Goal: Task Accomplishment & Management: Use online tool/utility

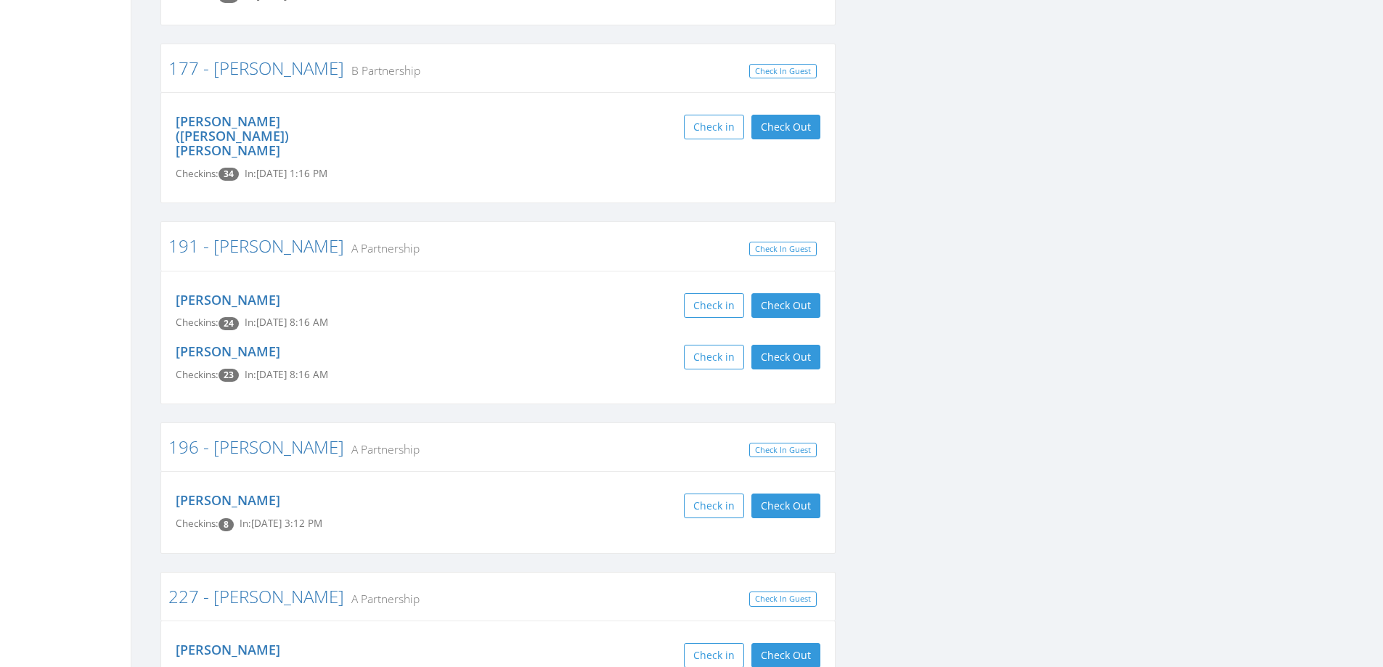
scroll to position [1089, 0]
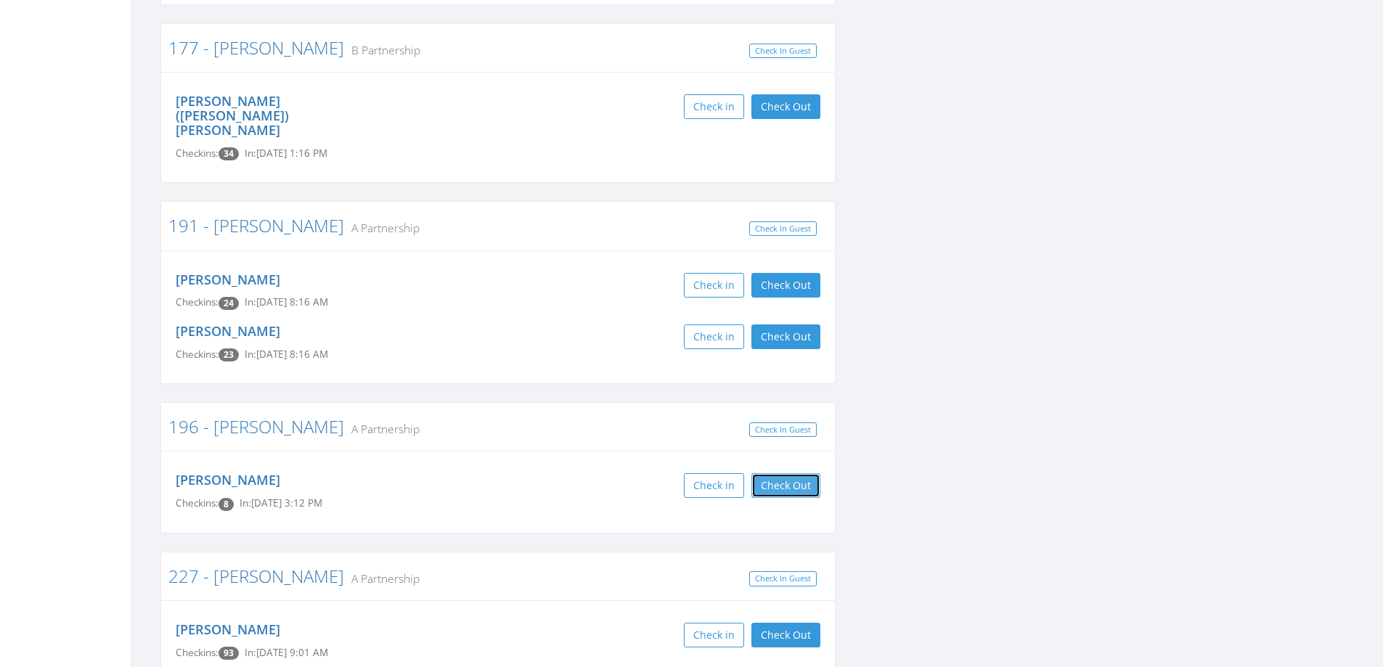
click at [803, 473] on button "Check Out" at bounding box center [785, 485] width 69 height 25
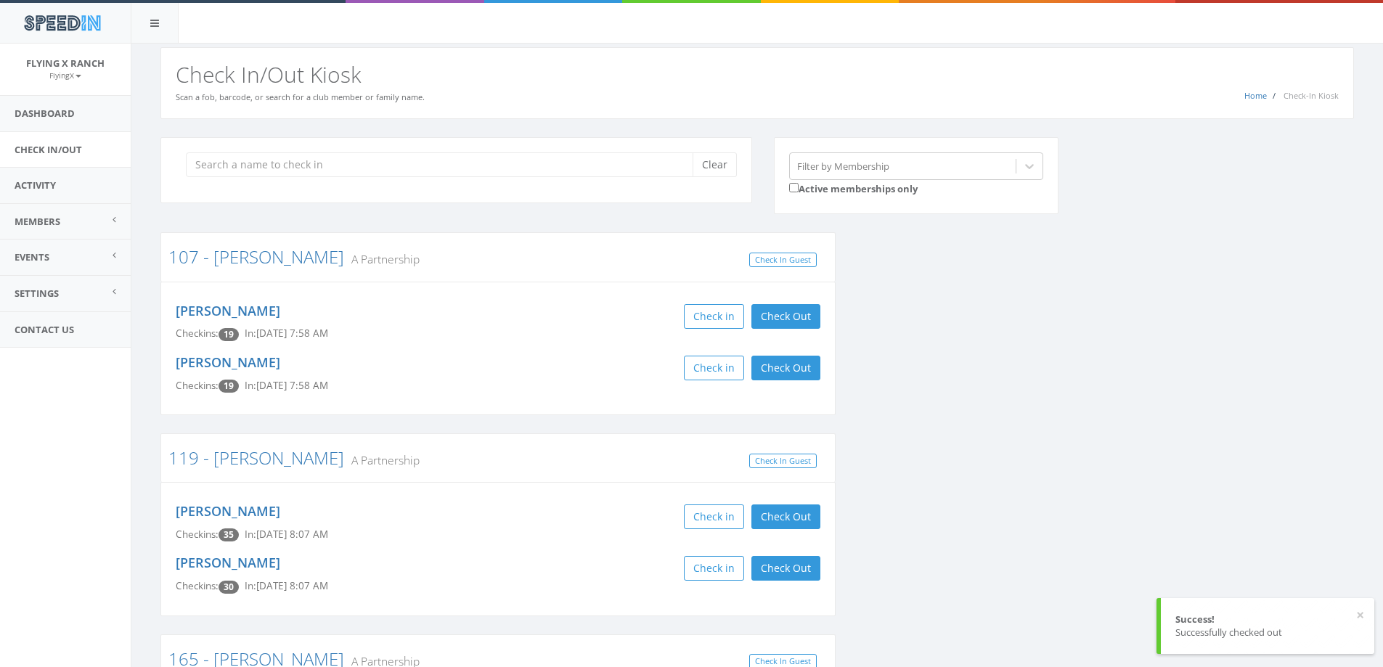
scroll to position [0, 0]
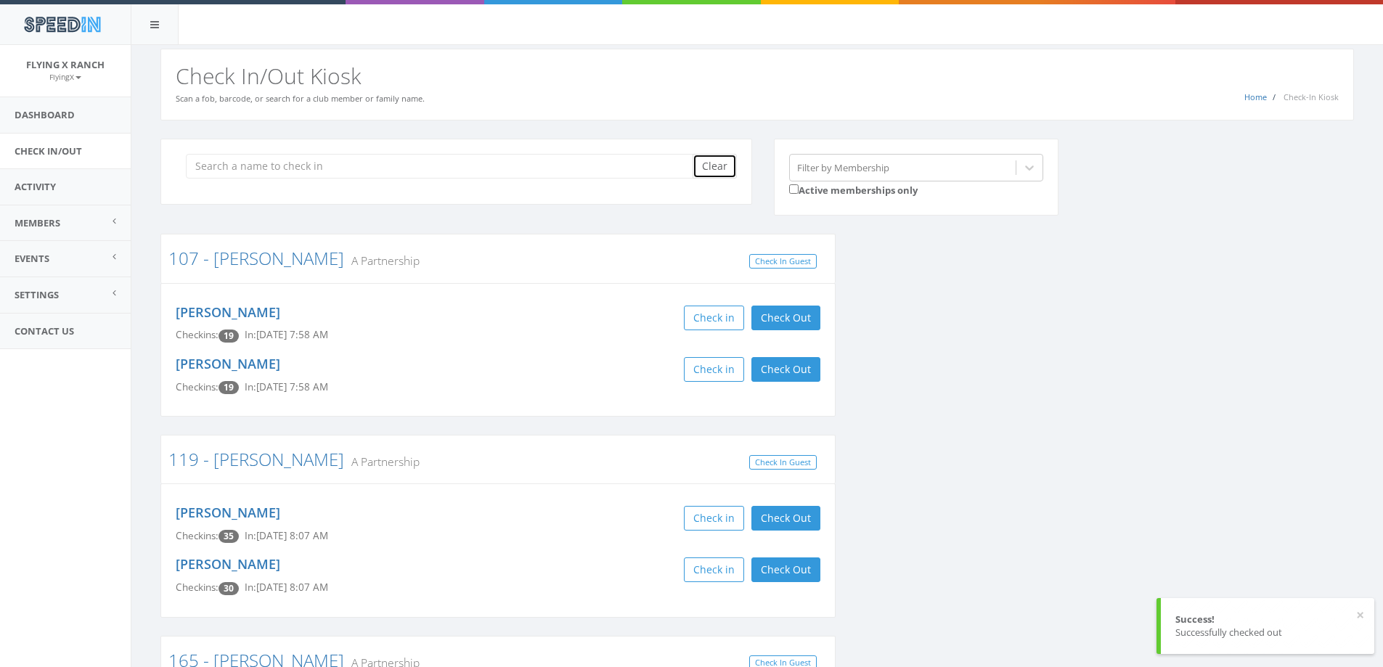
click at [719, 175] on button "Clear" at bounding box center [714, 166] width 44 height 25
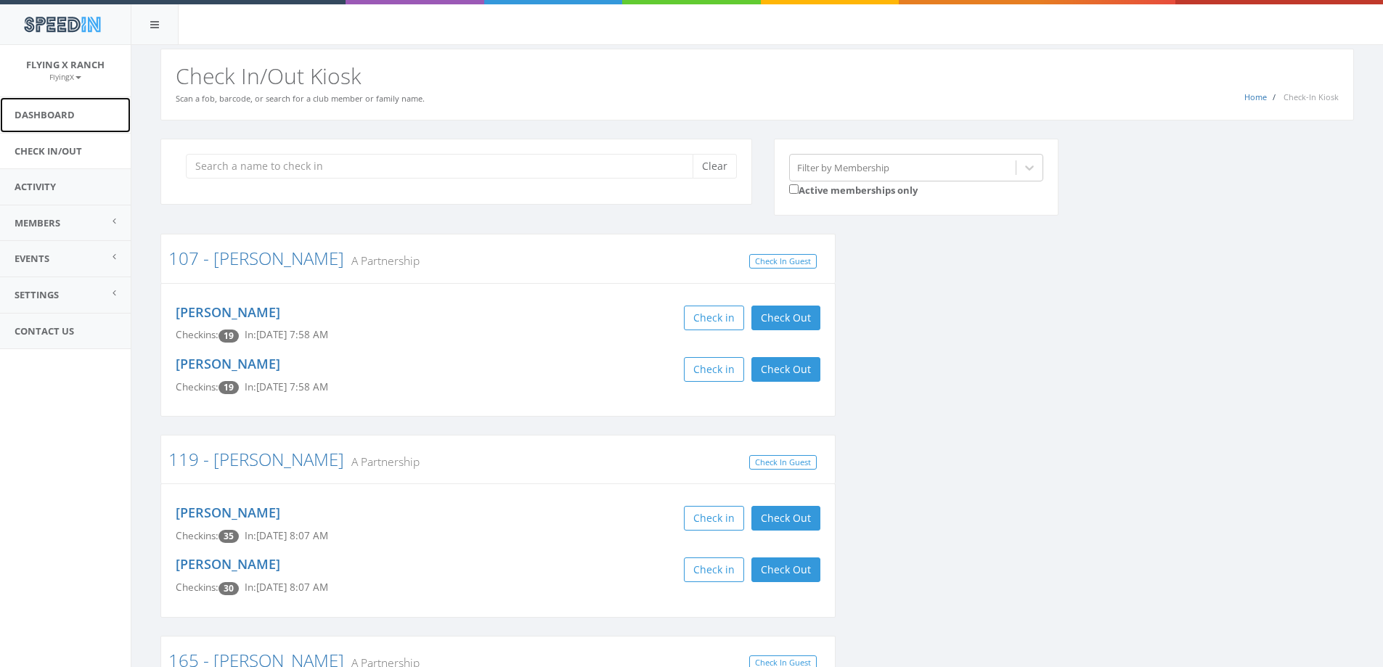
click at [37, 118] on link "Dashboard" at bounding box center [65, 115] width 131 height 36
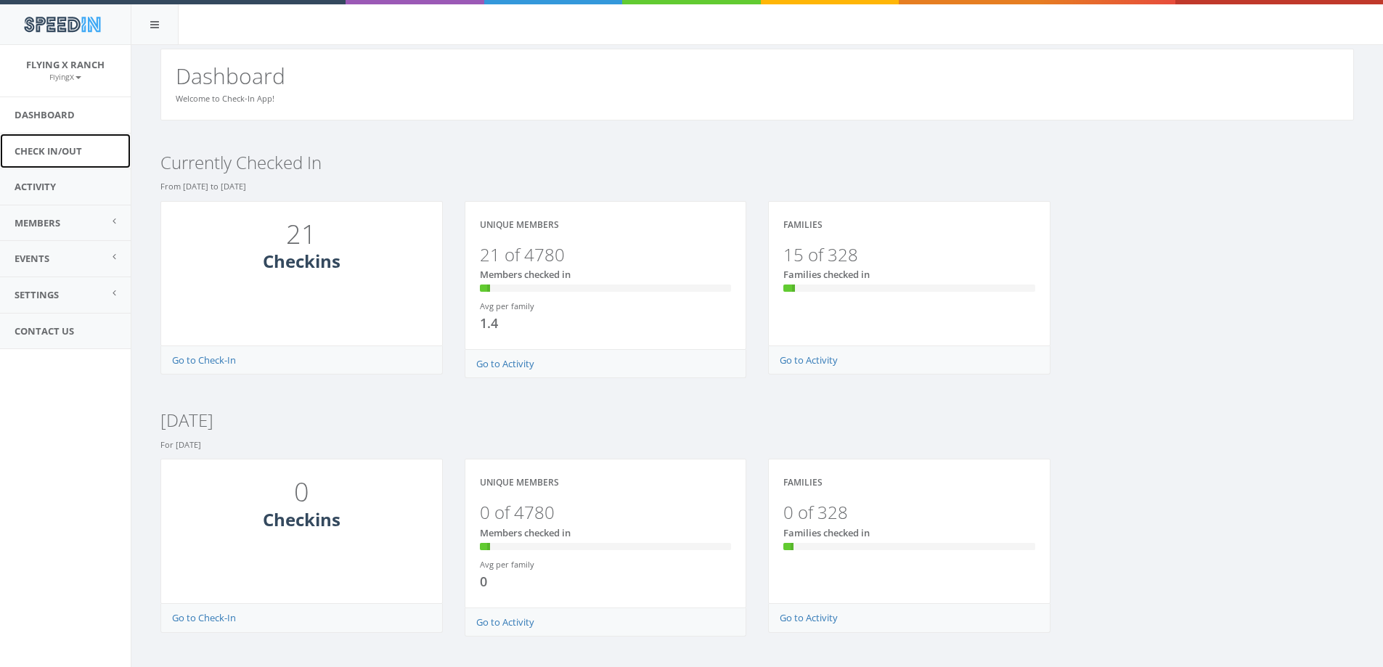
click at [54, 152] on link "Check In/Out" at bounding box center [65, 152] width 131 height 36
